Goal: Register for event/course

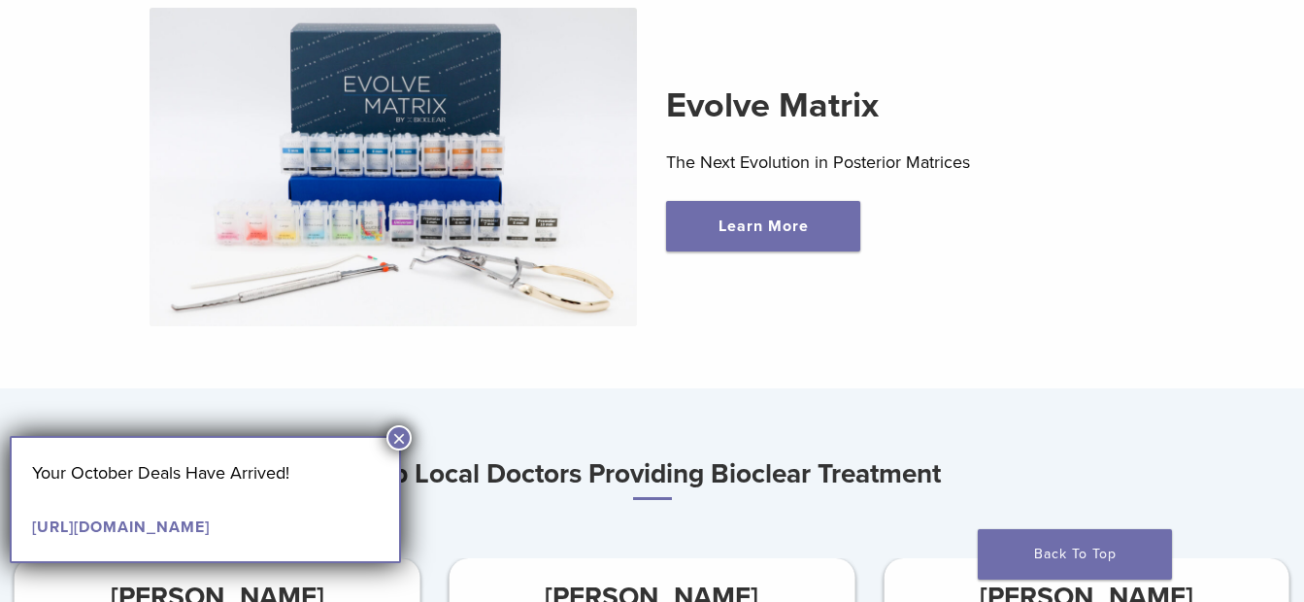
scroll to position [680, 0]
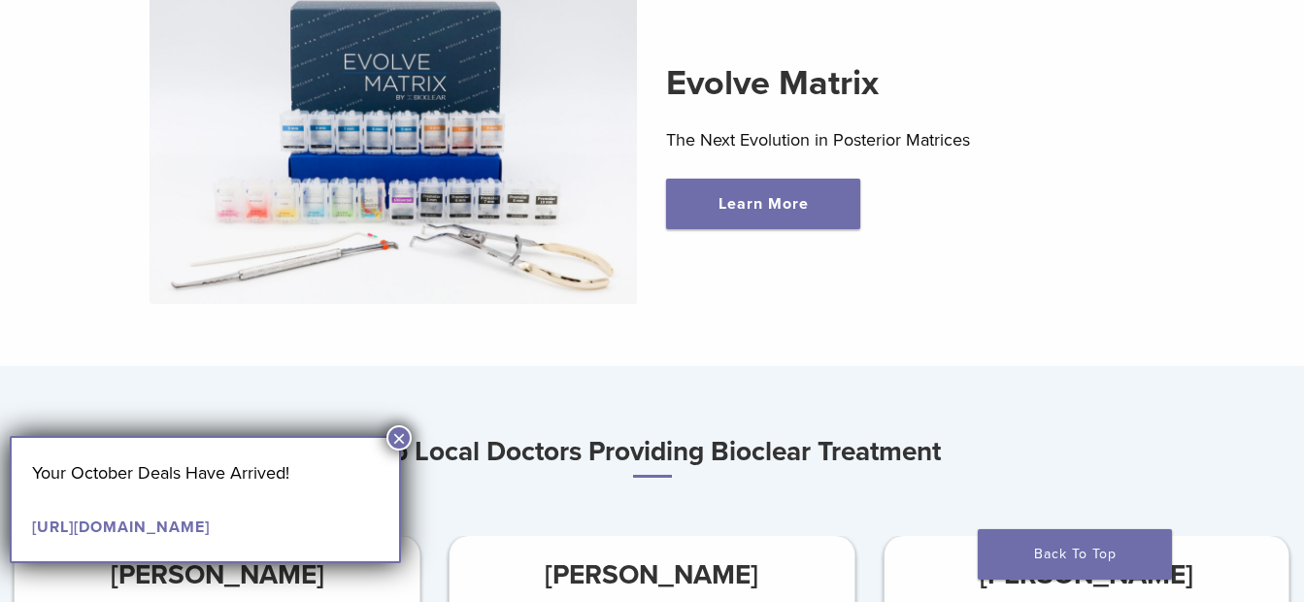
drag, startPoint x: 392, startPoint y: 440, endPoint x: 585, endPoint y: 432, distance: 192.4
click at [393, 440] on button "×" at bounding box center [398, 437] width 25 height 25
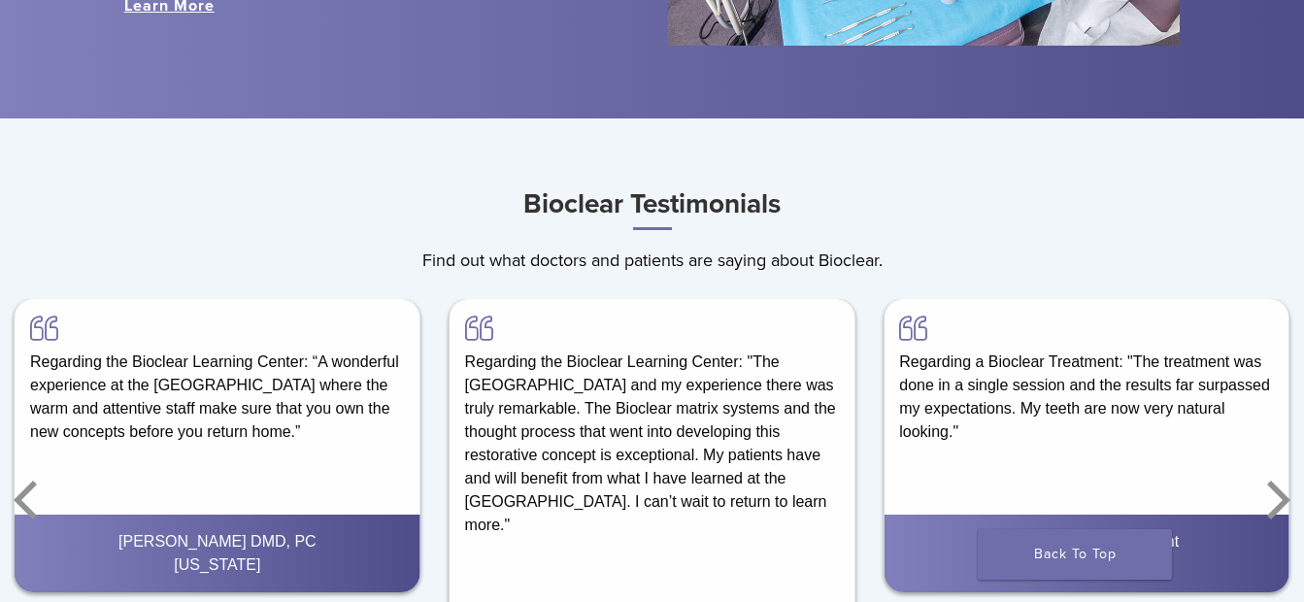
scroll to position [2558, 0]
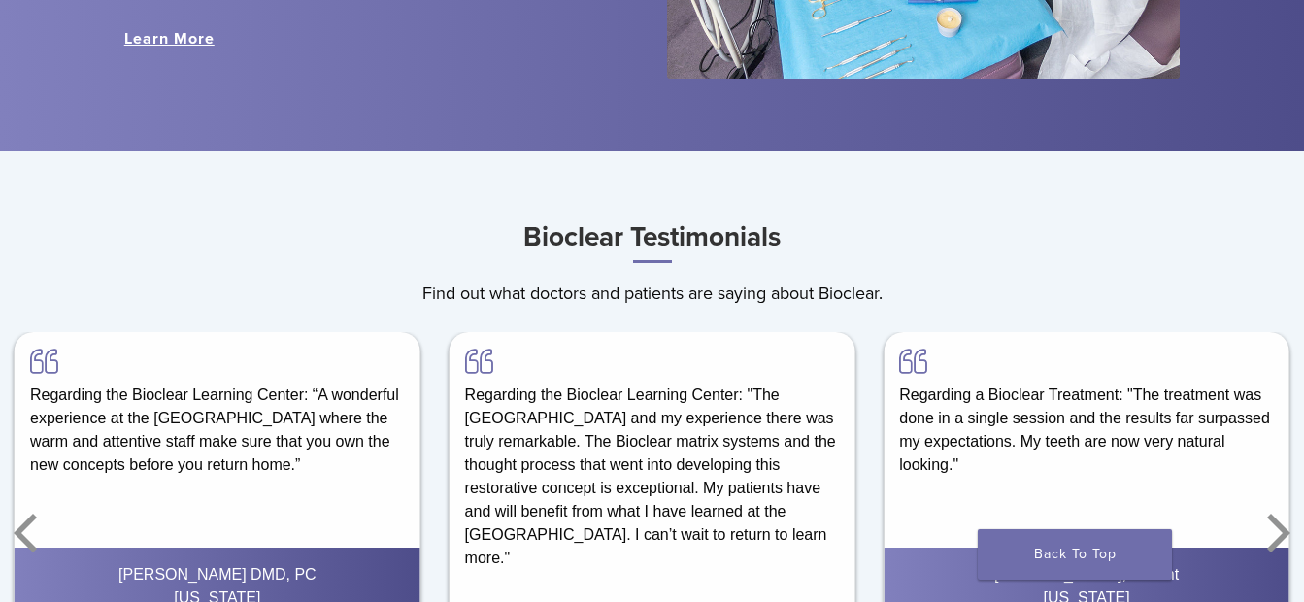
click at [1207, 242] on h3 "Bioclear Testimonials" at bounding box center [652, 239] width 1304 height 50
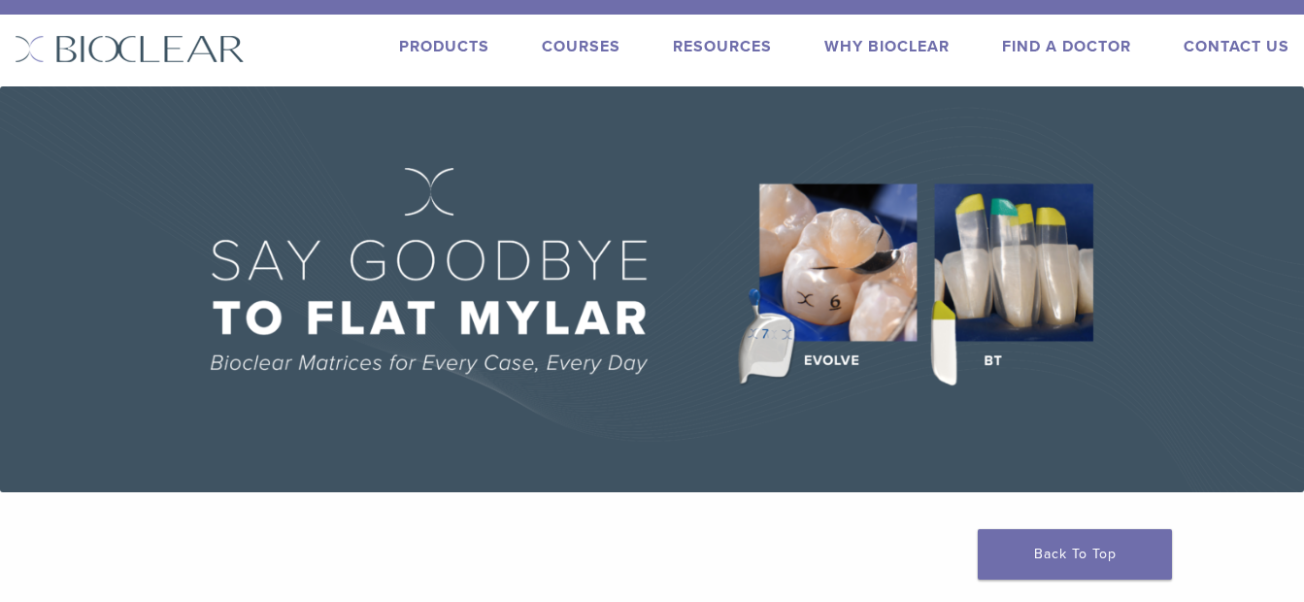
scroll to position [0, 0]
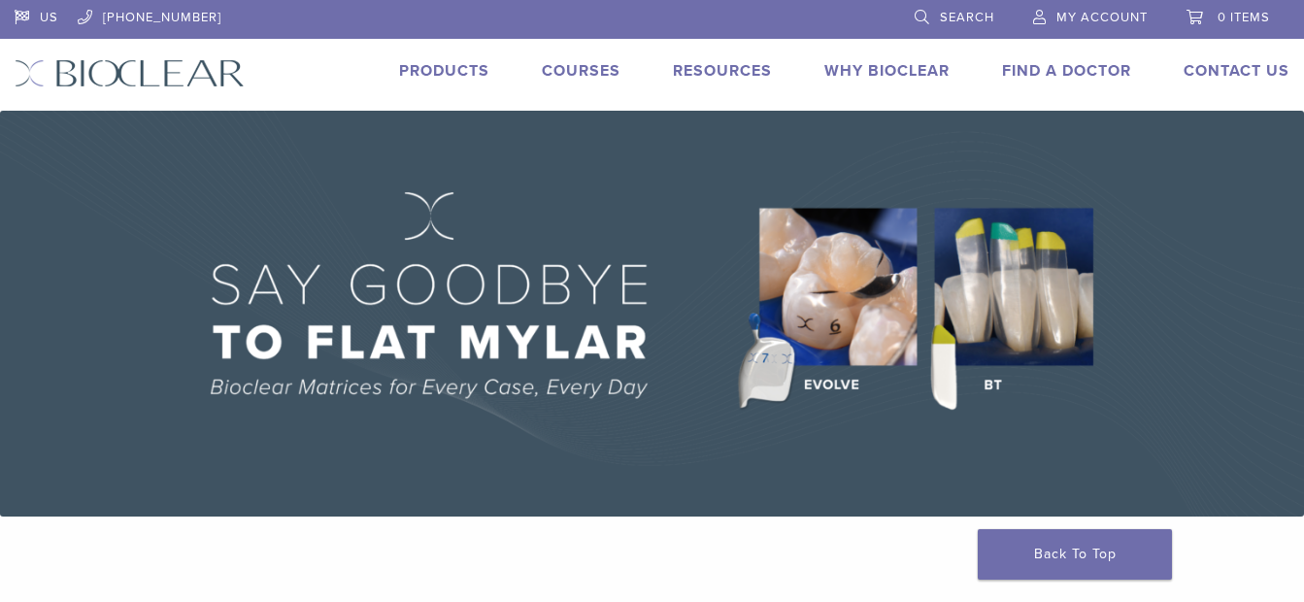
click at [557, 71] on link "Courses" at bounding box center [581, 70] width 79 height 19
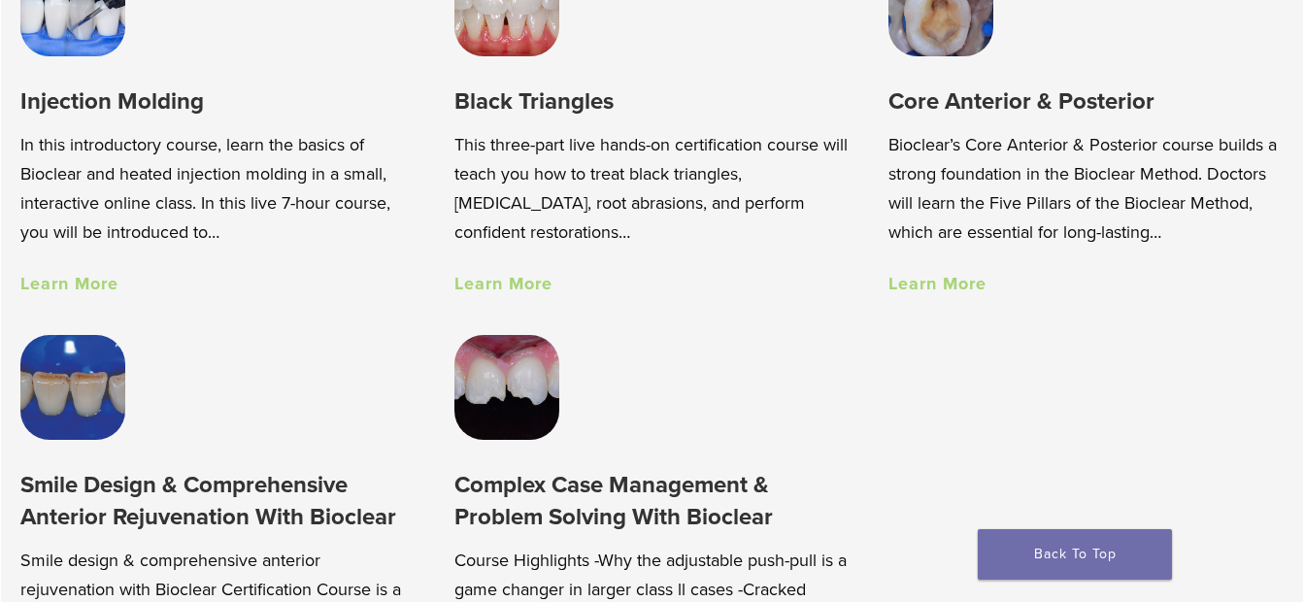
scroll to position [1457, 0]
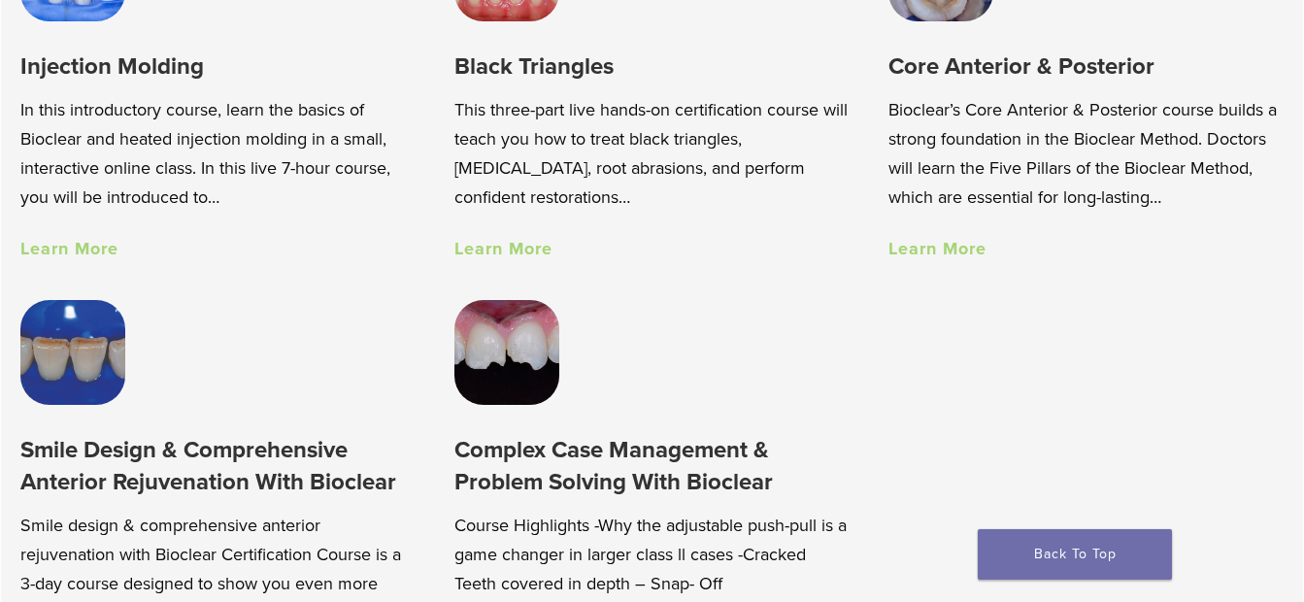
click at [991, 234] on div "Core Anterior & Posterior Bioclear’s Core Anterior & Posterior course builds a …" at bounding box center [1085, 155] width 395 height 211
click at [968, 259] on link "Learn More" at bounding box center [937, 248] width 98 height 21
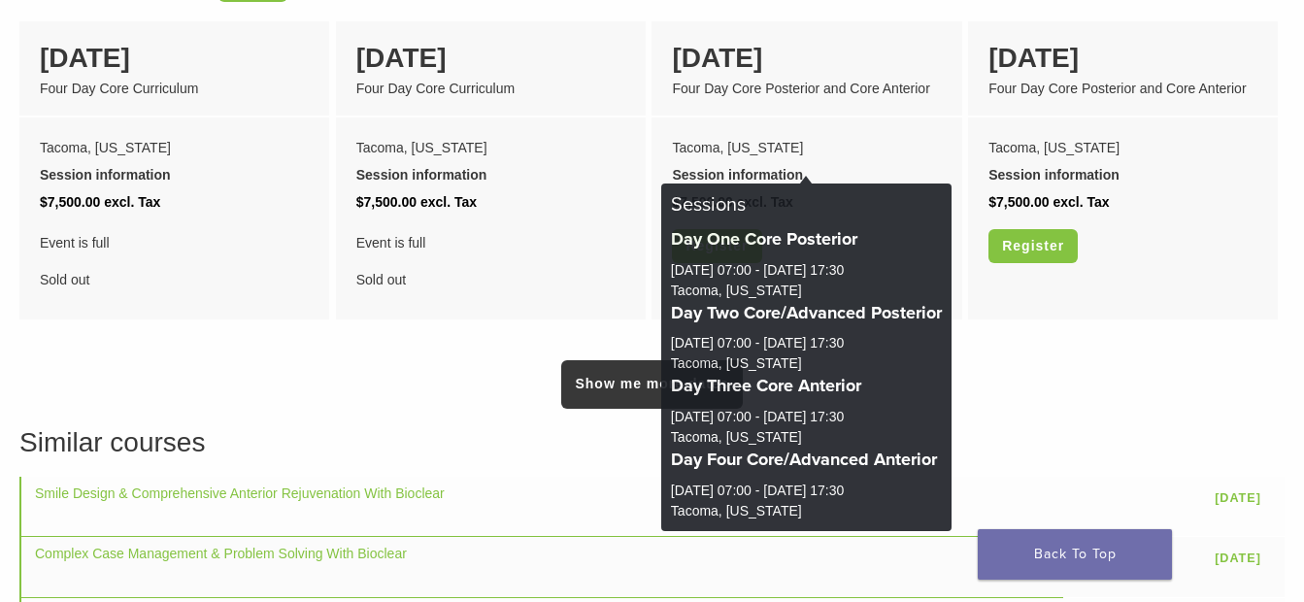
scroll to position [1748, 0]
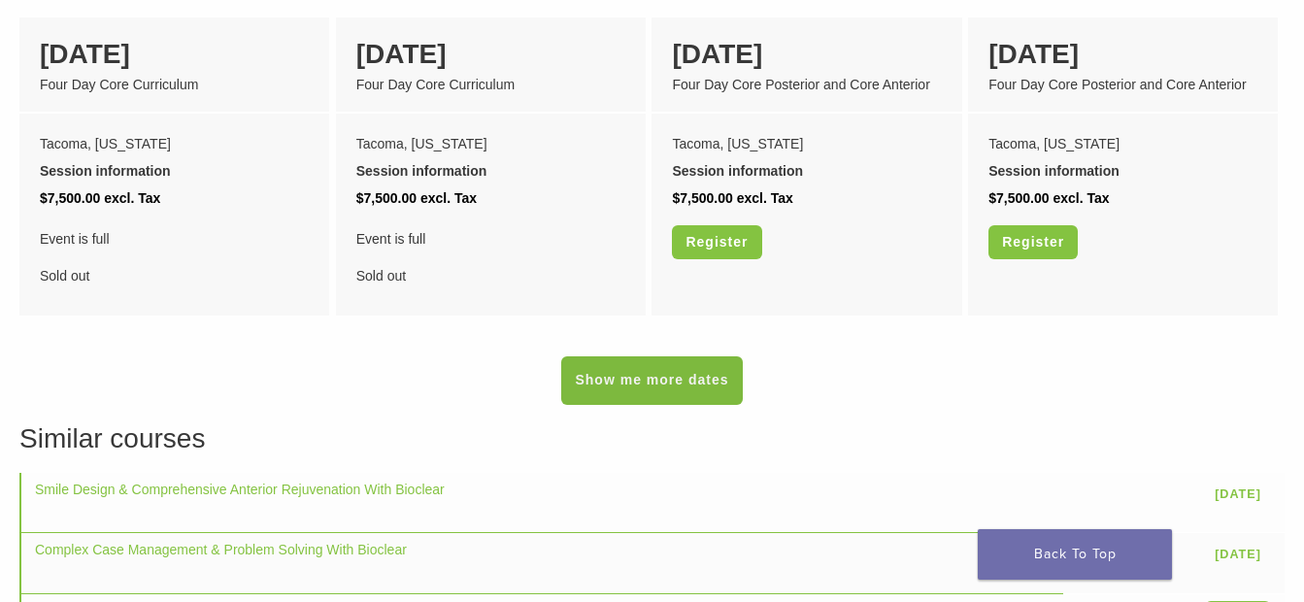
click at [687, 379] on link "Show me more dates" at bounding box center [651, 380] width 181 height 49
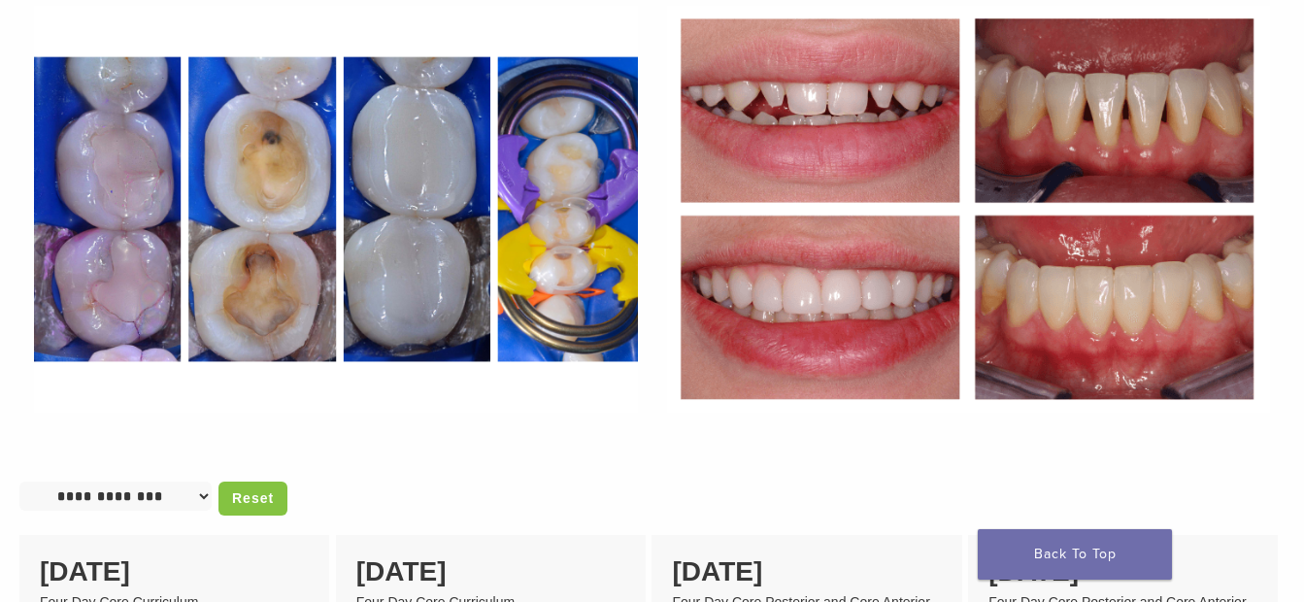
scroll to position [1262, 0]
